Goal: Task Accomplishment & Management: Manage account settings

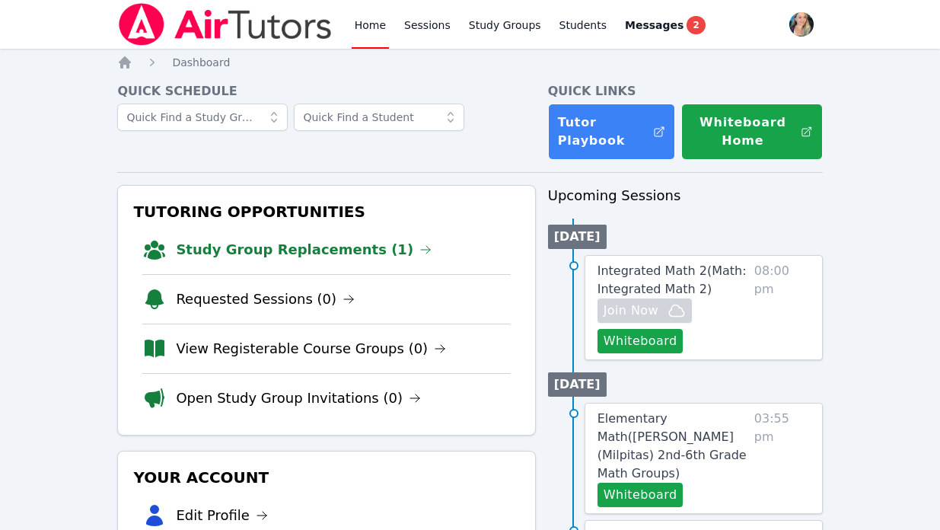
click at [278, 237] on li "Study Group Replacements (1)" at bounding box center [325, 249] width 367 height 49
click at [278, 246] on link "Study Group Replacements (1)" at bounding box center [304, 249] width 256 height 21
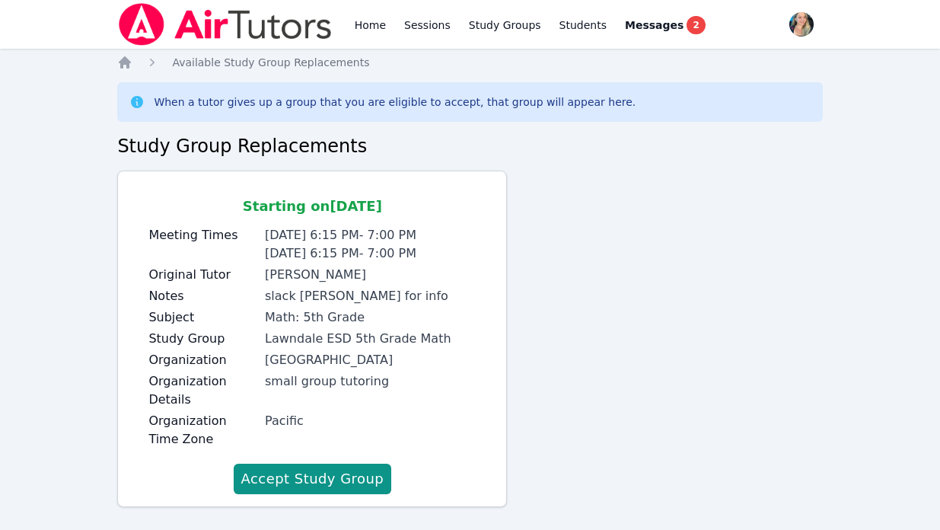
scroll to position [20, 0]
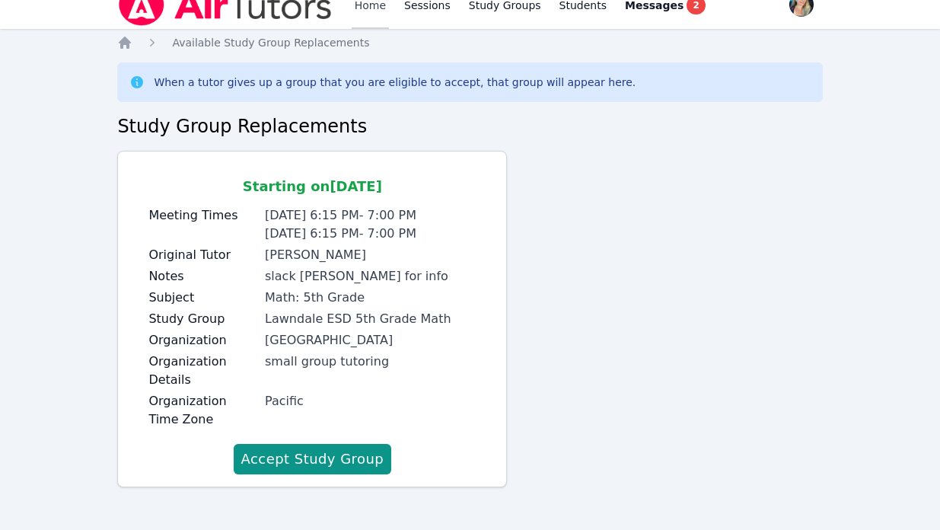
click at [367, 6] on link "Home" at bounding box center [369, 4] width 37 height 49
